Goal: Task Accomplishment & Management: Manage account settings

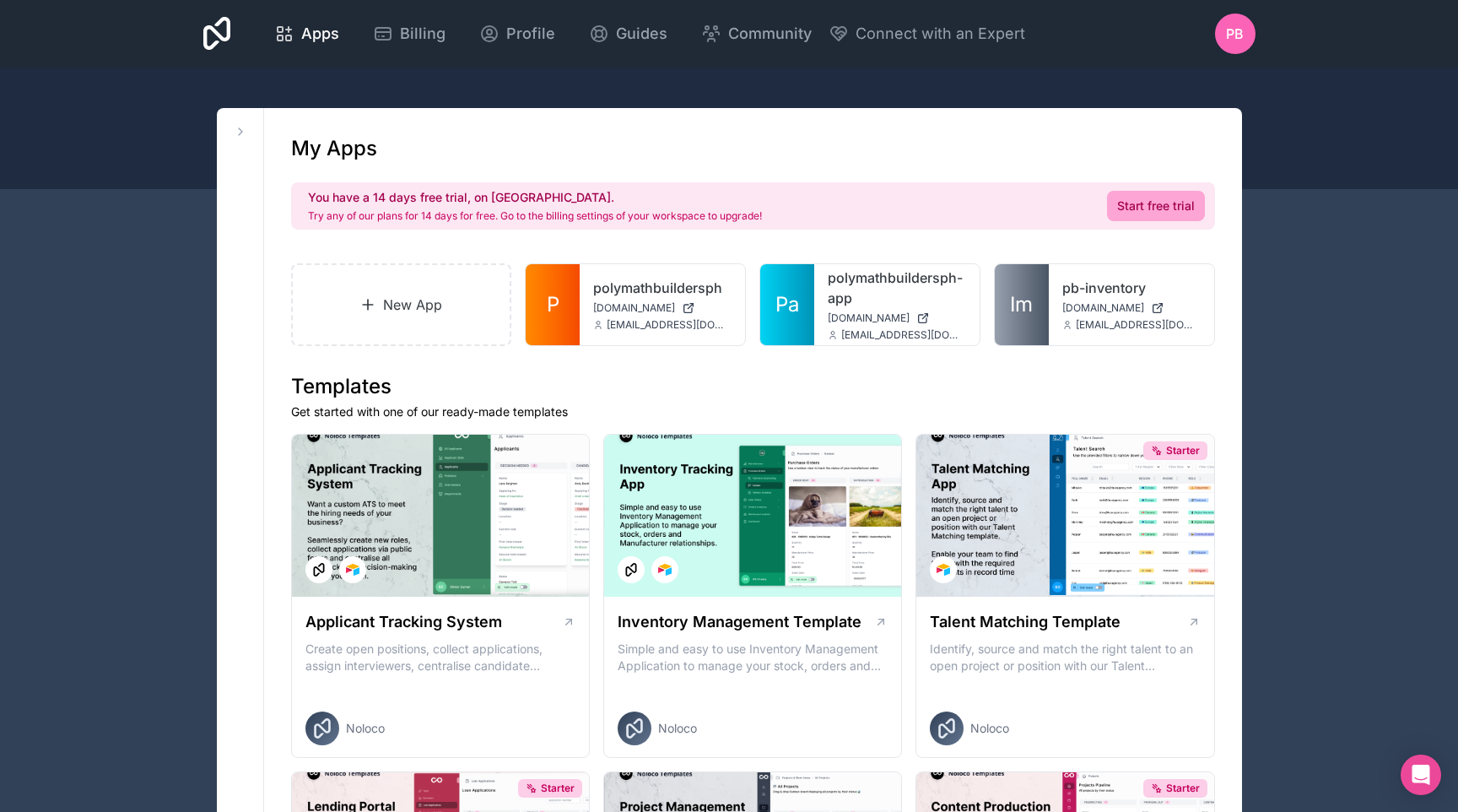
click at [0, 0] on icon at bounding box center [0, 0] width 0 height 0
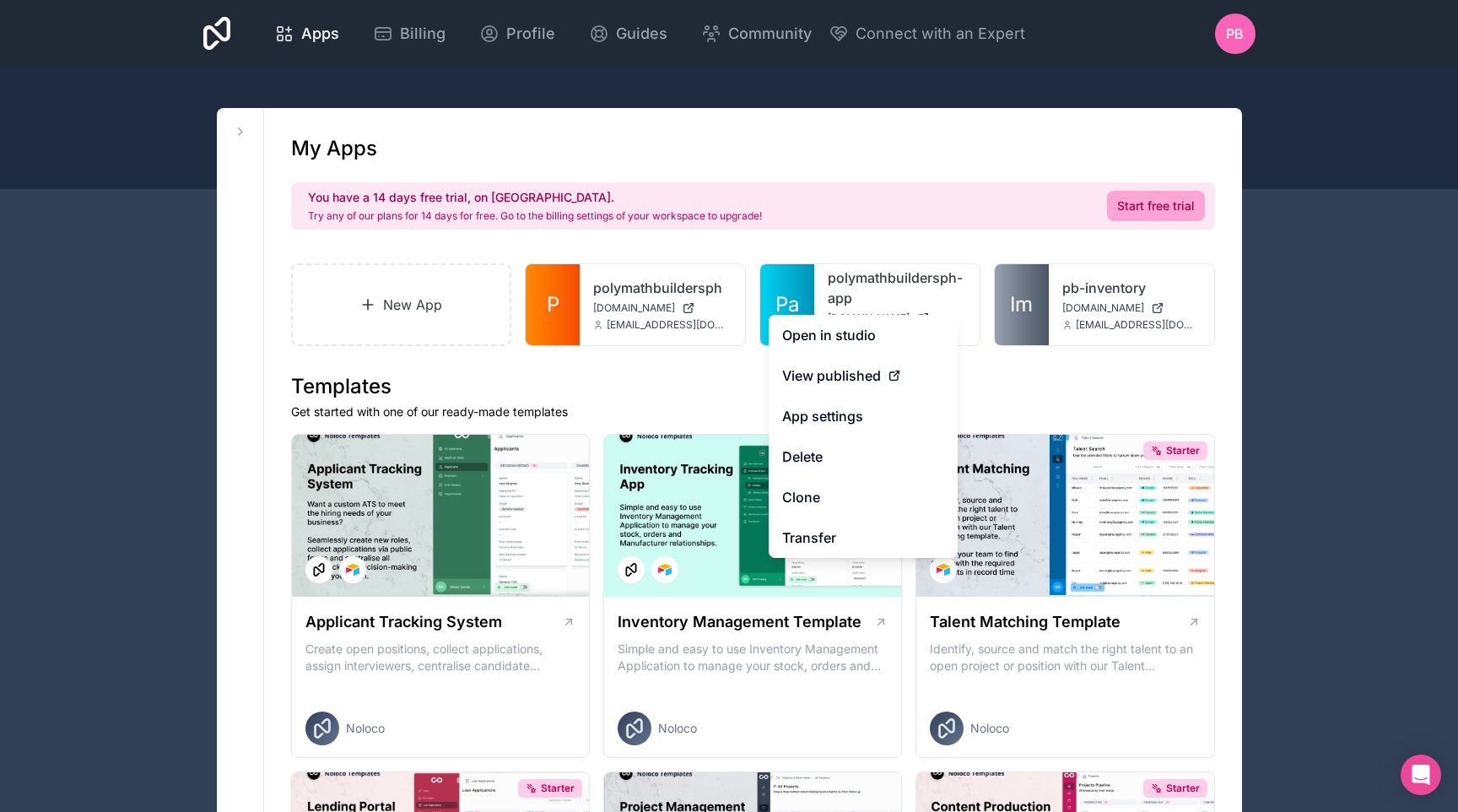
click at [836, 464] on button "Delete" at bounding box center [862, 455] width 189 height 40
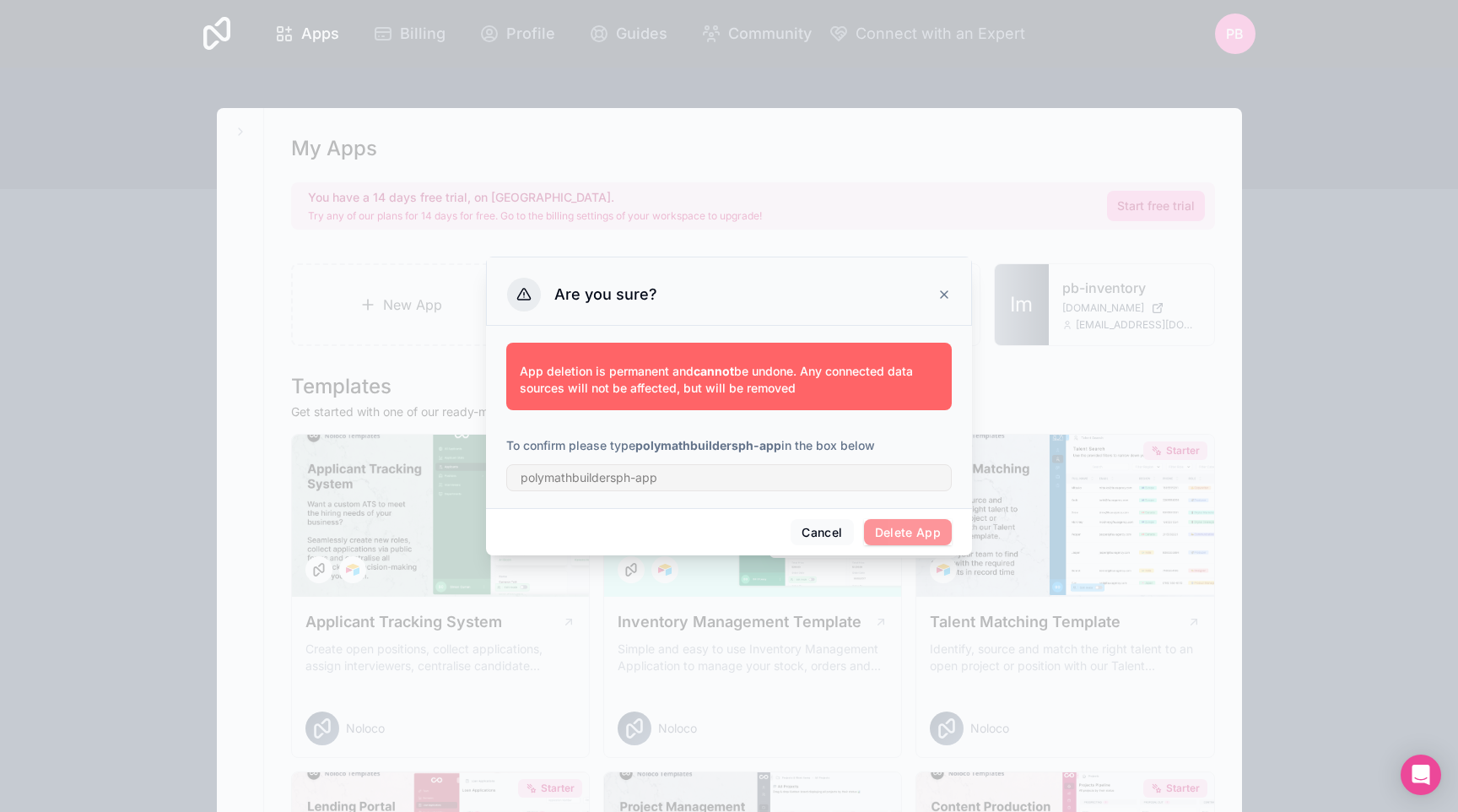
click at [927, 525] on span "Delete App" at bounding box center [908, 533] width 89 height 27
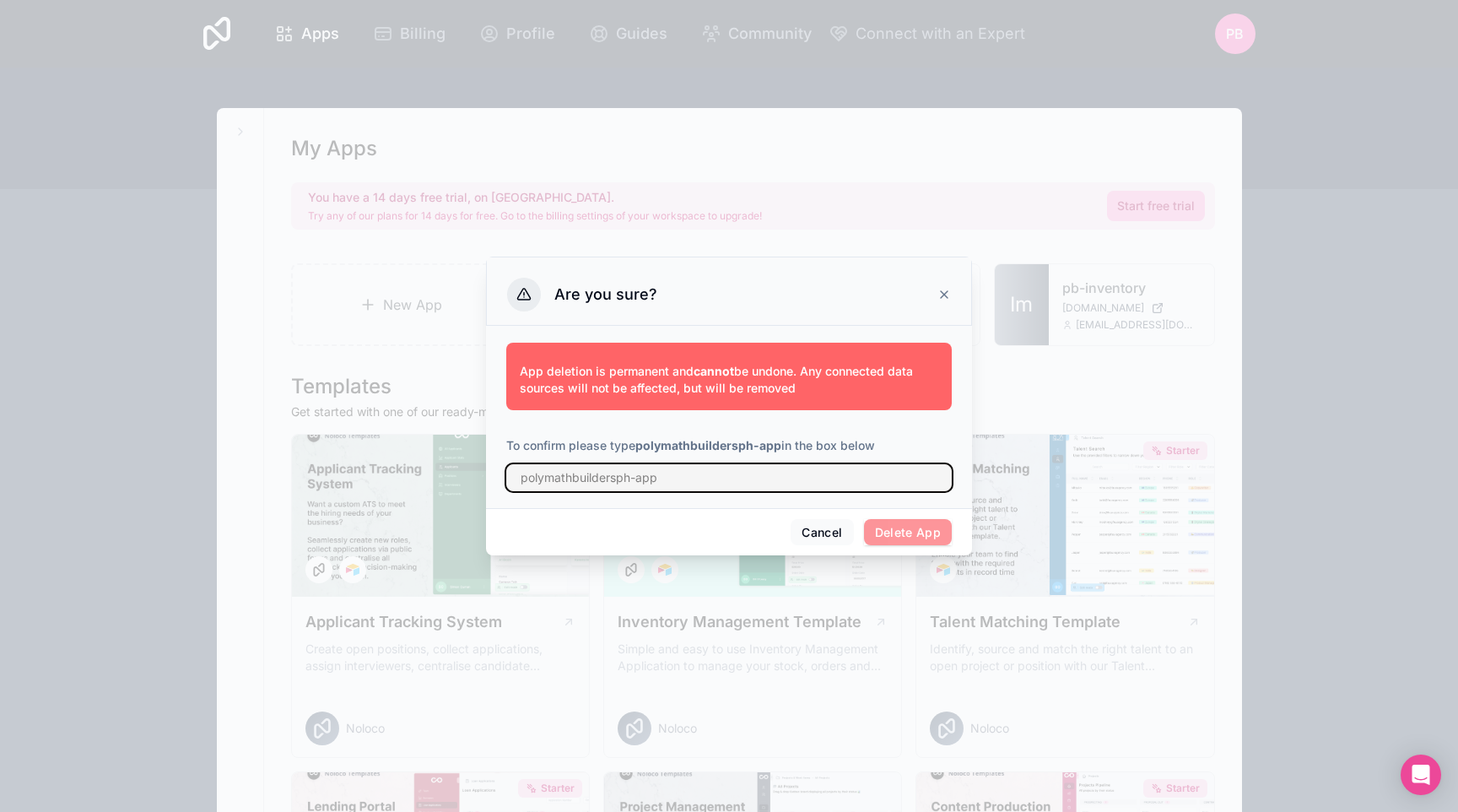
click at [851, 476] on input "text" at bounding box center [729, 478] width 446 height 27
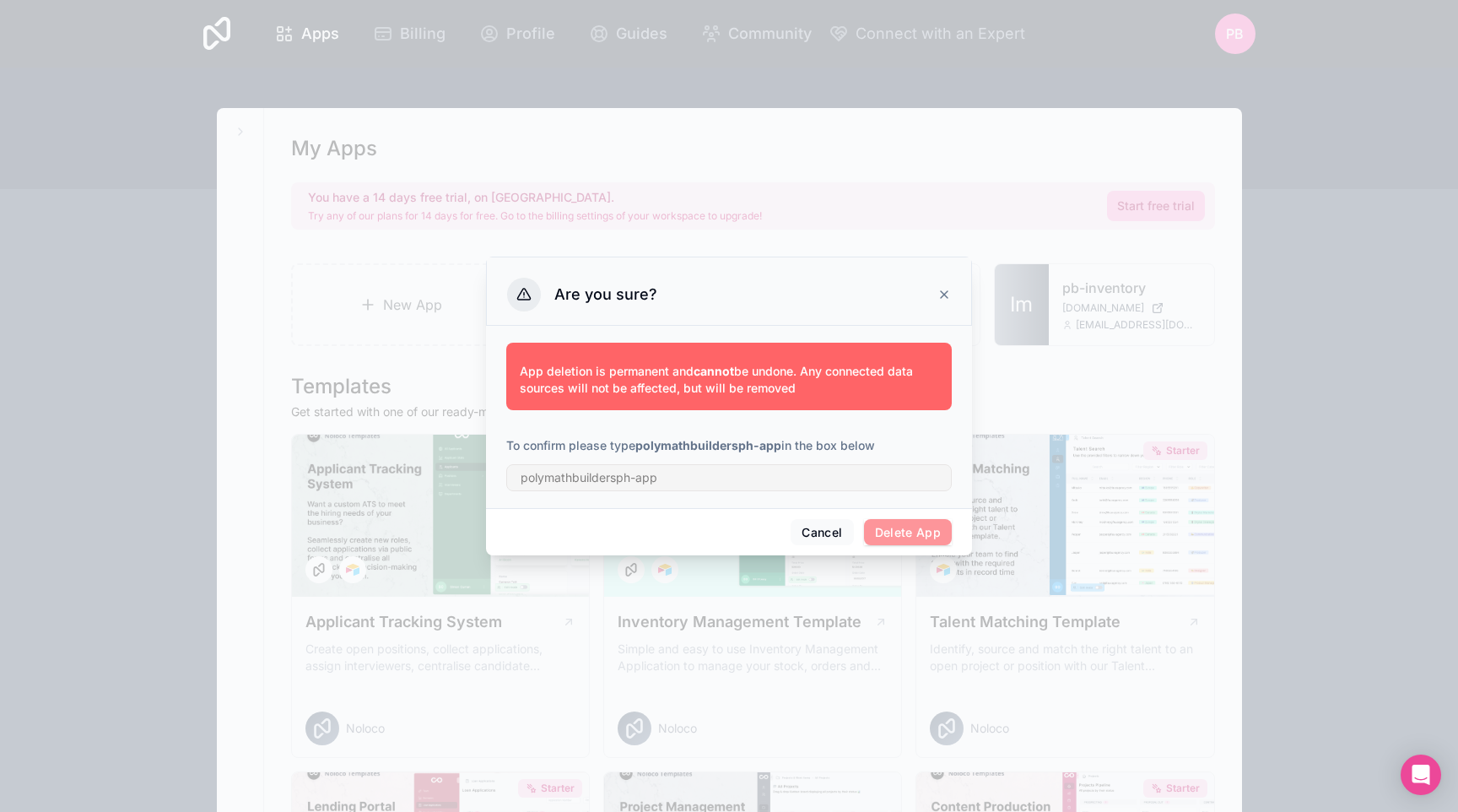
click at [823, 529] on button "Cancel" at bounding box center [822, 533] width 63 height 27
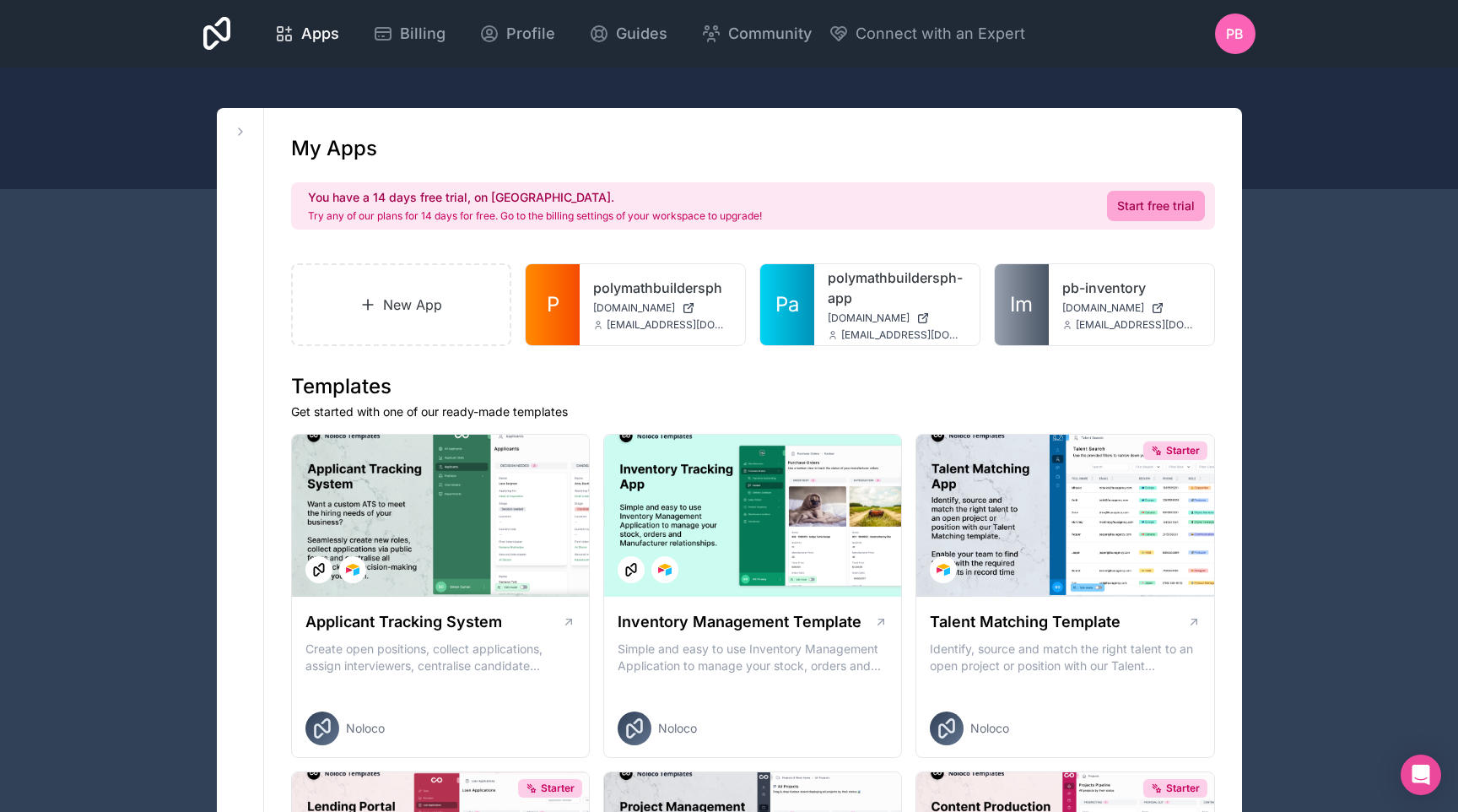
click at [542, 84] on div at bounding box center [729, 128] width 1458 height 121
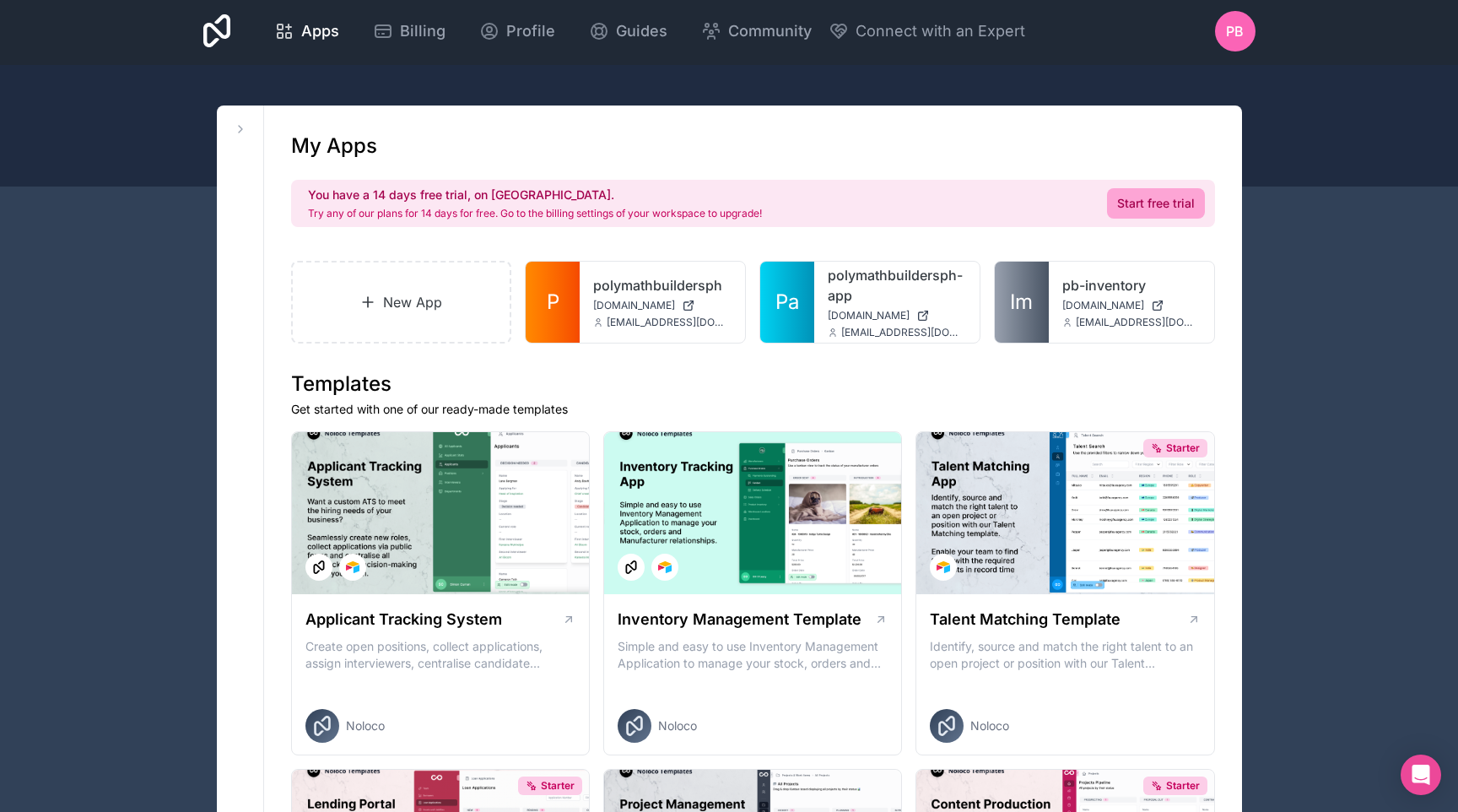
click at [236, 129] on icon at bounding box center [240, 129] width 14 height 14
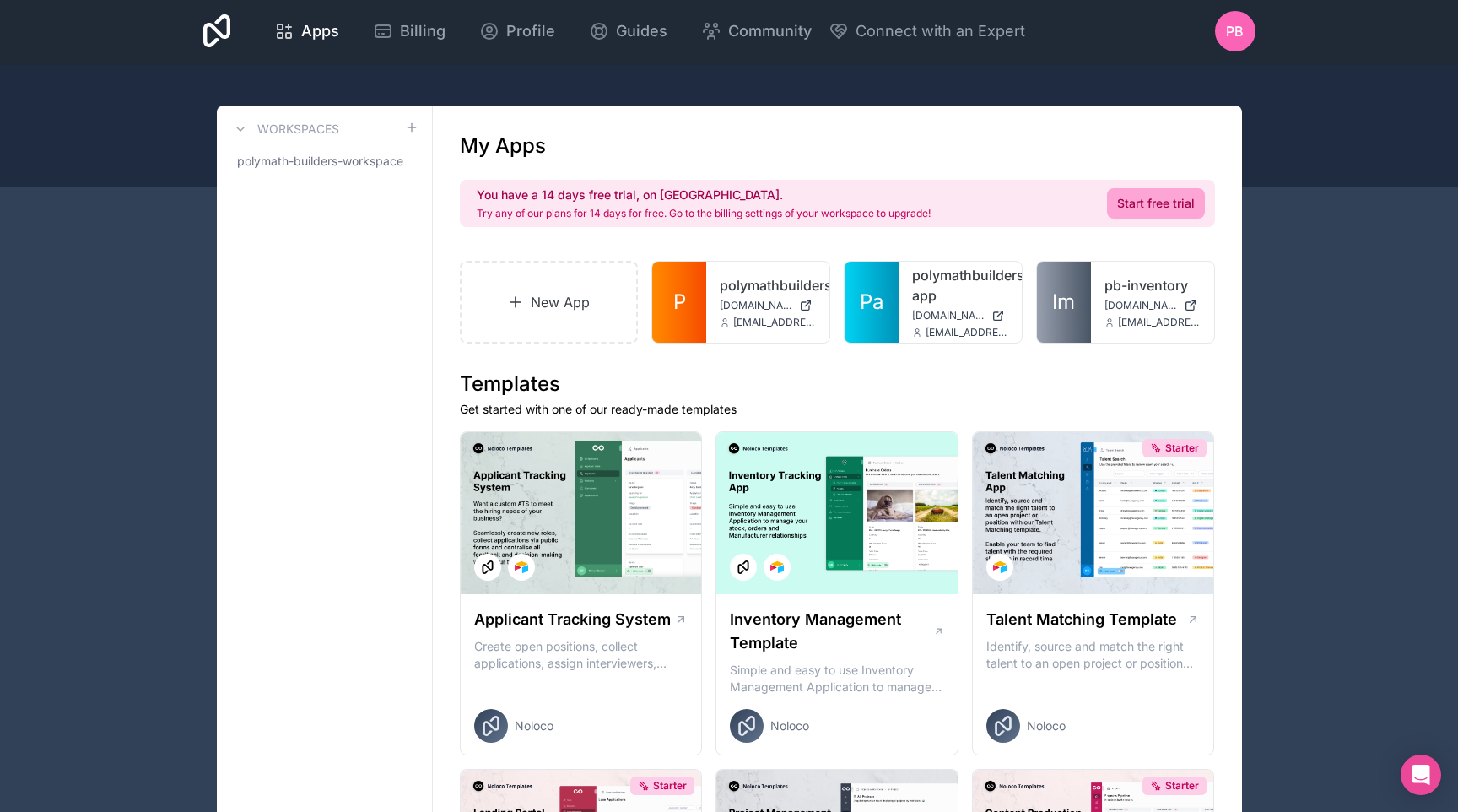
click at [246, 131] on button at bounding box center [240, 129] width 21 height 21
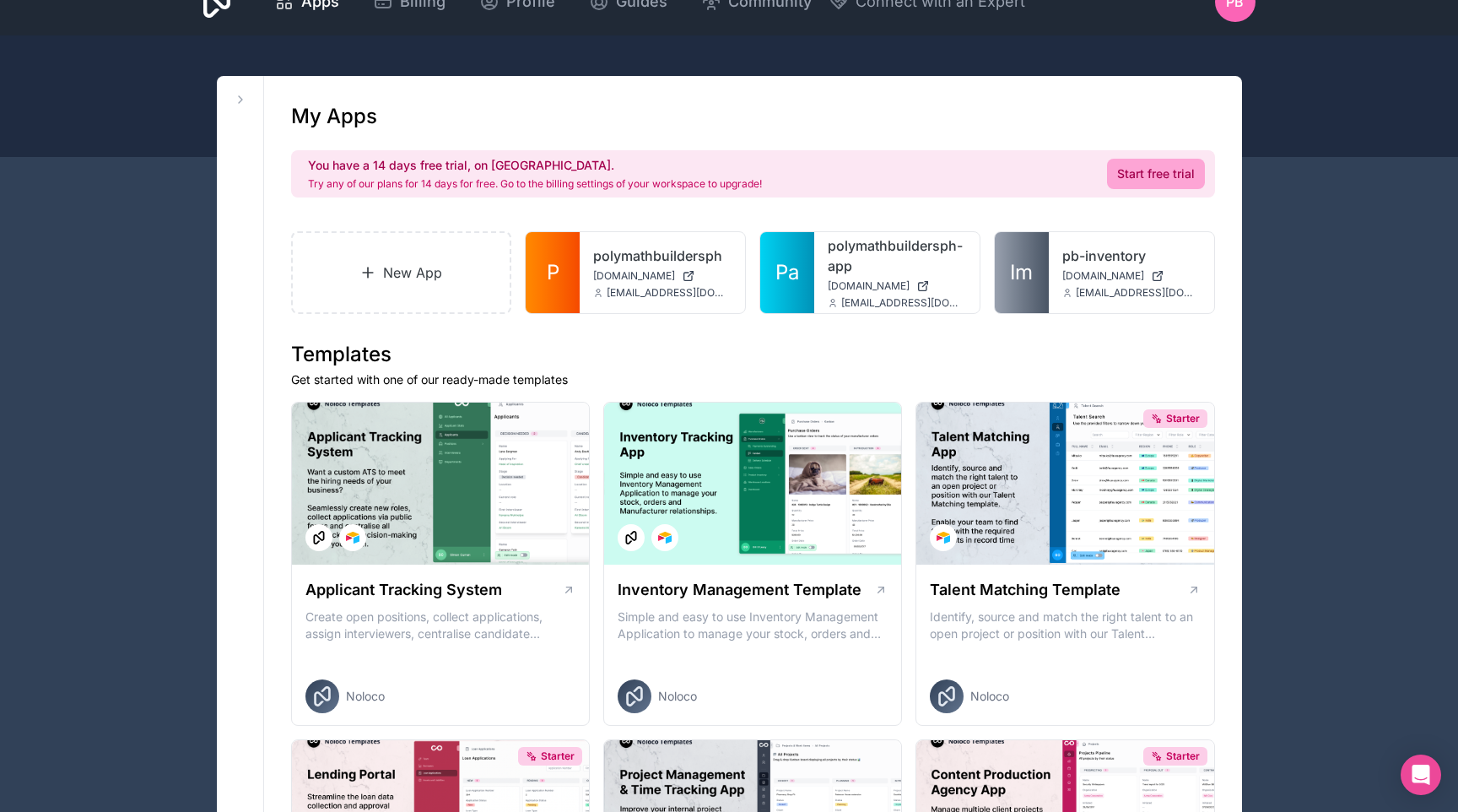
scroll to position [0, 0]
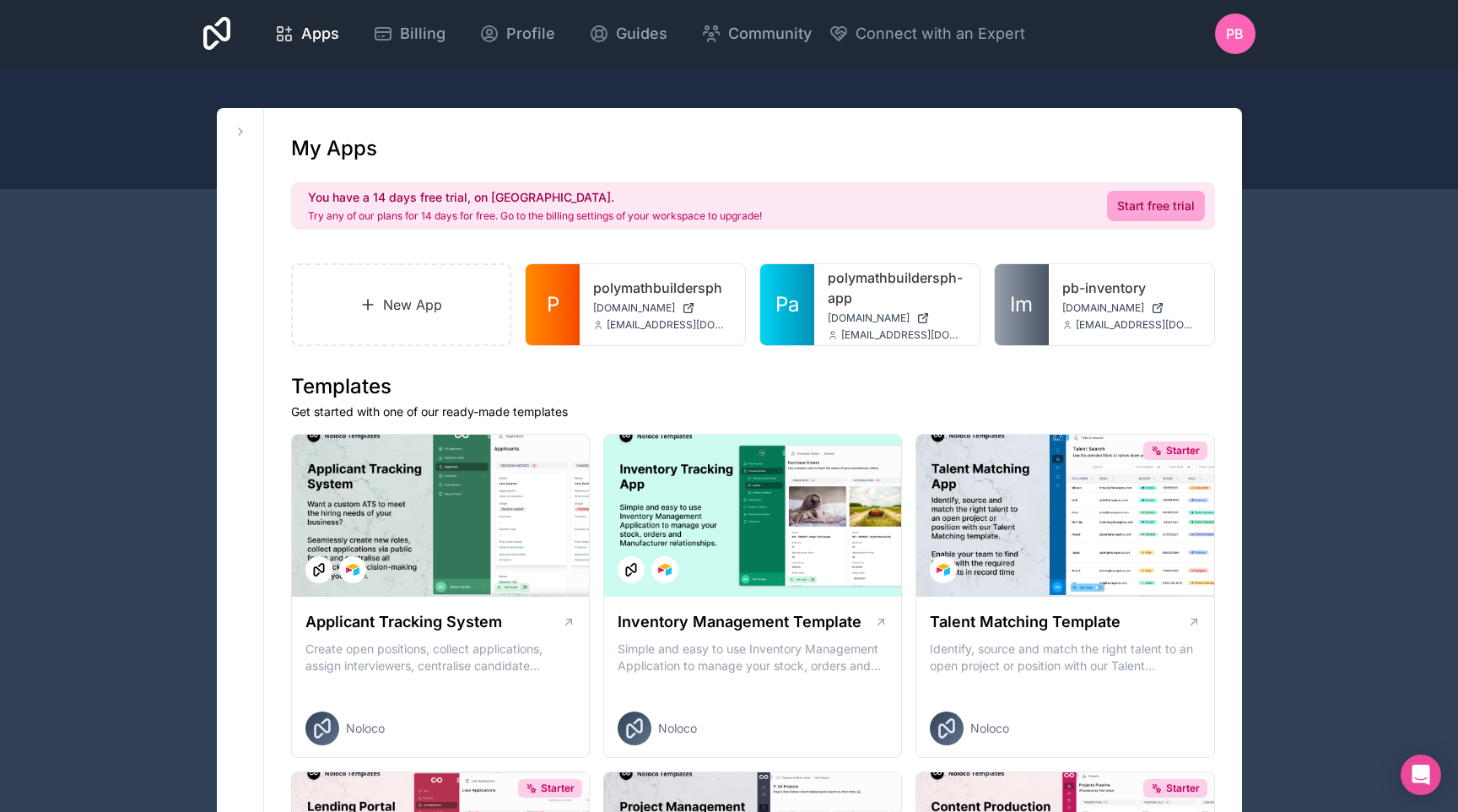
click at [1283, 143] on div at bounding box center [729, 128] width 1458 height 121
drag, startPoint x: 957, startPoint y: 90, endPoint x: 870, endPoint y: 92, distance: 87.0
click at [953, 90] on div at bounding box center [729, 128] width 1458 height 121
click at [312, 35] on span "Apps" at bounding box center [320, 33] width 38 height 23
click at [319, 41] on span "Apps" at bounding box center [320, 33] width 38 height 23
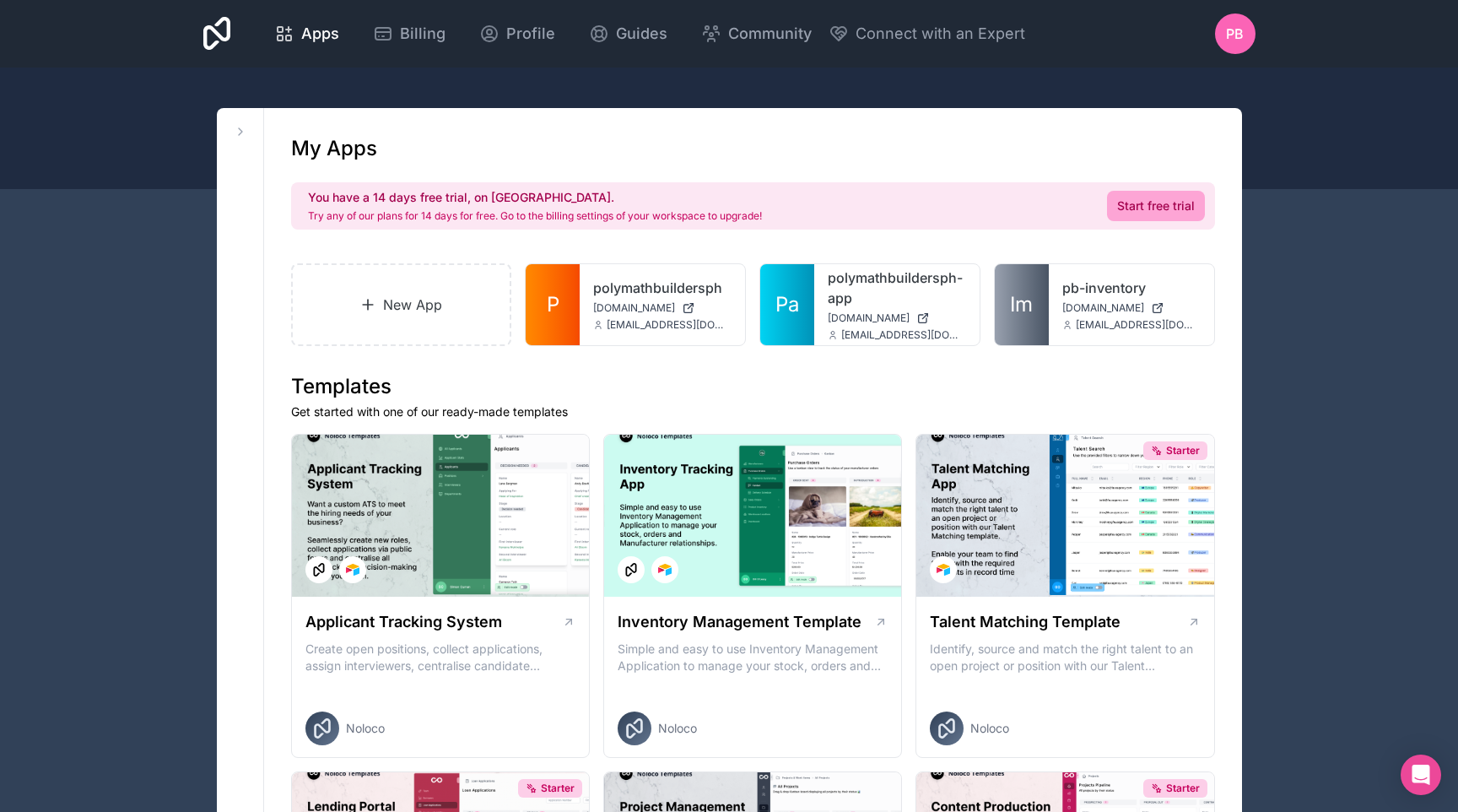
click at [1108, 313] on span "[DOMAIN_NAME]" at bounding box center [1103, 308] width 82 height 14
